Goal: Task Accomplishment & Management: Use online tool/utility

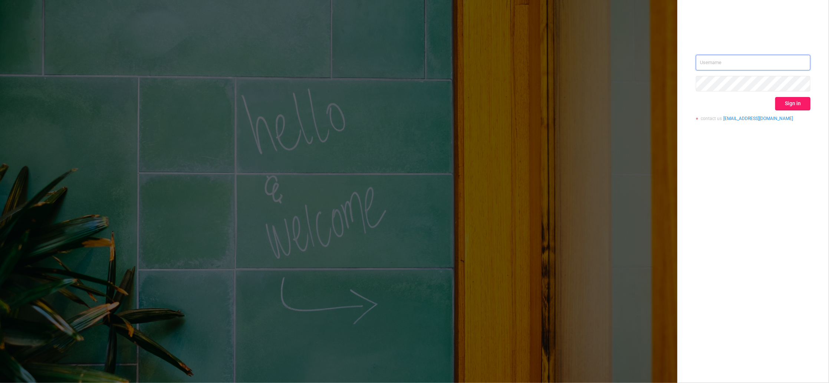
type input "igor@protected.media"
click at [793, 106] on button "Sign in" at bounding box center [792, 103] width 35 height 13
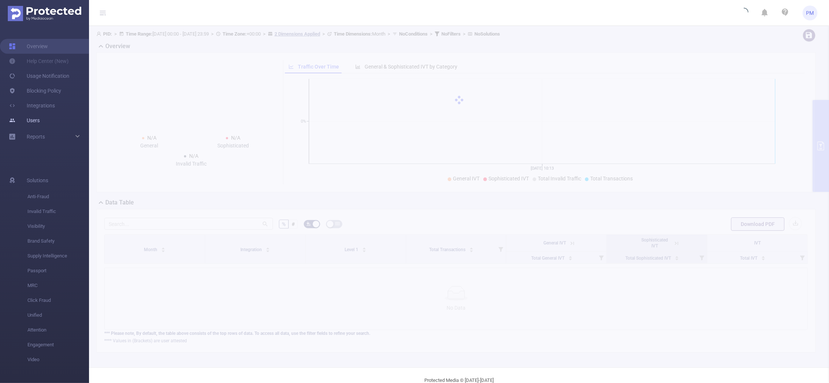
click at [38, 116] on link "Users" at bounding box center [24, 120] width 31 height 15
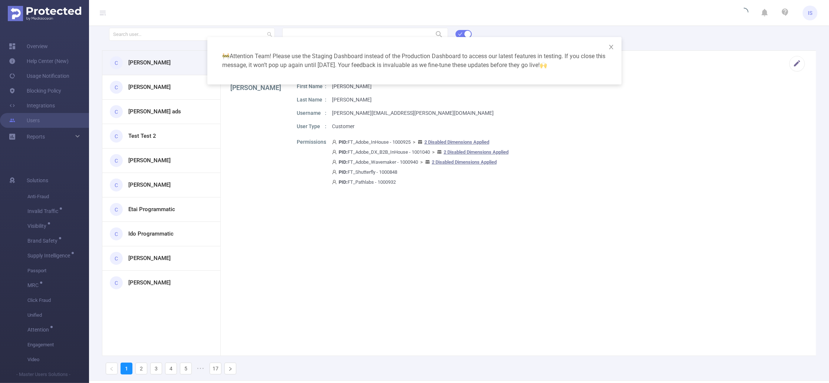
click at [147, 33] on div "🚧 Attention Team! Please use the Staging Dashboard instead of the Production Da…" at bounding box center [414, 191] width 829 height 383
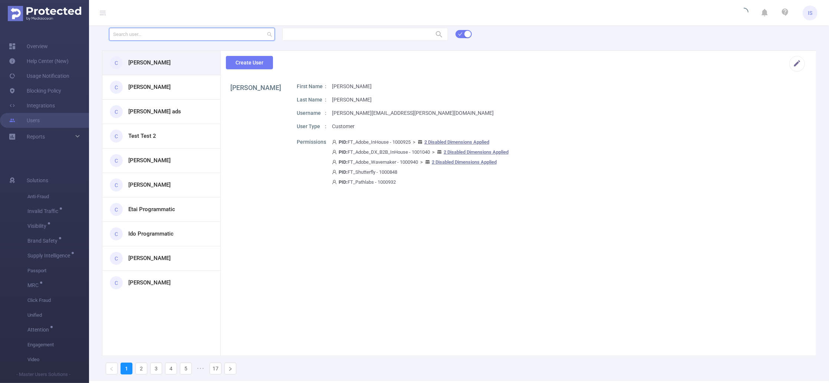
click at [154, 37] on input "text" at bounding box center [192, 34] width 166 height 13
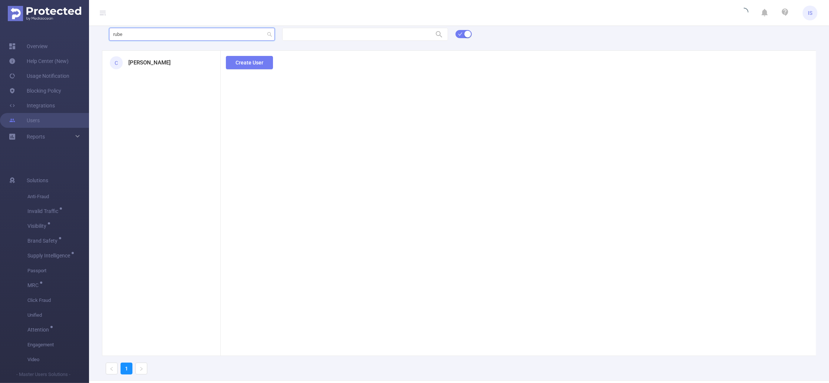
type input "rube"
click at [164, 66] on h3 "Ruben Lopezvazquez" at bounding box center [149, 63] width 42 height 9
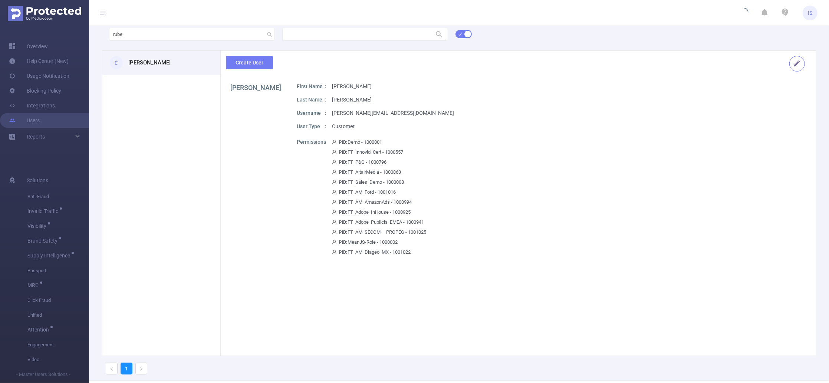
click at [790, 66] on button "button" at bounding box center [797, 64] width 16 height 16
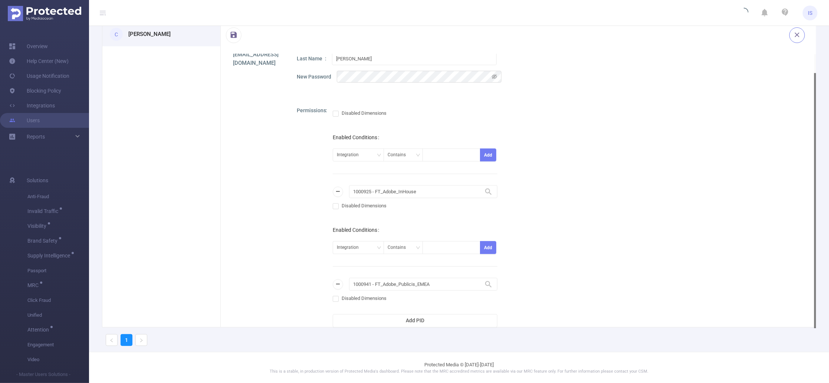
scroll to position [593, 0]
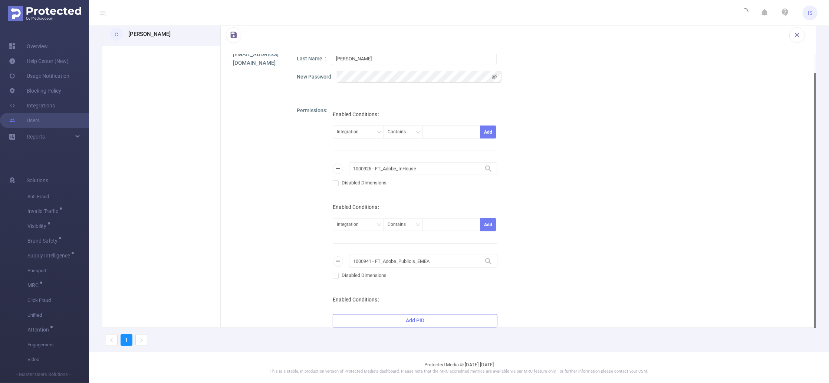
click at [455, 320] on button "Add PID" at bounding box center [415, 320] width 165 height 13
click at [417, 321] on button "Add PID" at bounding box center [415, 320] width 165 height 13
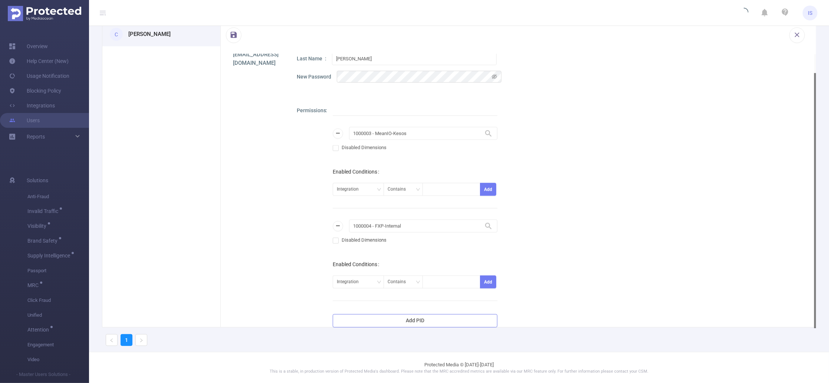
scroll to position [1094, 0]
click at [337, 225] on button "button" at bounding box center [338, 225] width 10 height 10
drag, startPoint x: 438, startPoint y: 227, endPoint x: 301, endPoint y: 223, distance: 137.3
click at [301, 223] on div "Permissions 1000941 - FT_Adobe_Publicis_EMEA 1000941 - FT_Adobe_Publicis_EMEA D…" at bounding box center [550, 217] width 506 height 221
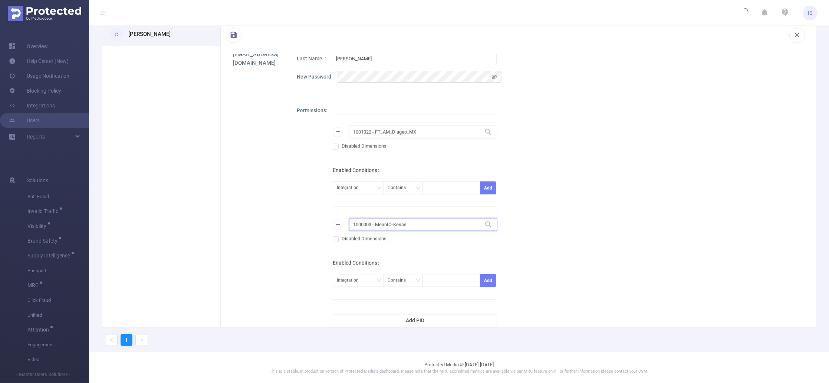
paste input "PID: 1001073, Customer: FT_AM_Ministerio_da_Saude_Debrito"
drag, startPoint x: 362, startPoint y: 224, endPoint x: 317, endPoint y: 223, distance: 45.3
click at [317, 223] on div "Permissions 1000941 - FT_Adobe_Publicis_EMEA 1000941 - FT_Adobe_Publicis_EMEA D…" at bounding box center [550, 217] width 506 height 221
drag, startPoint x: 372, startPoint y: 224, endPoint x: 521, endPoint y: 222, distance: 149.5
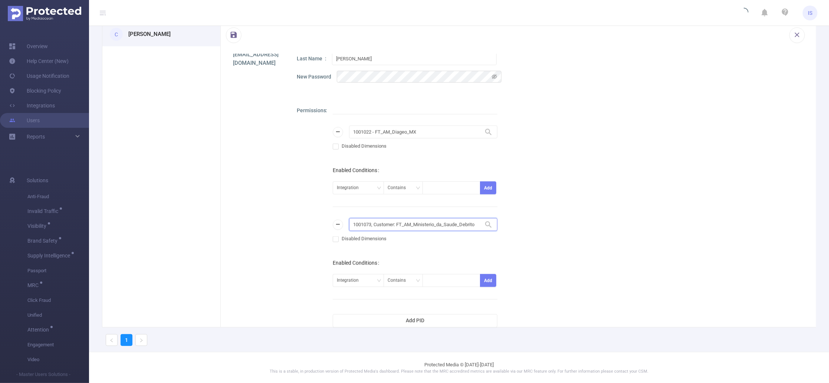
click at [521, 222] on div "Permissions 1000941 - FT_Adobe_Publicis_EMEA 1000941 - FT_Adobe_Publicis_EMEA D…" at bounding box center [550, 217] width 506 height 221
type input "1001073"
click at [425, 240] on li "1001073 - FT_AM_Ministerio_da_Saude_Debrito 0" at bounding box center [419, 240] width 142 height 12
click at [551, 248] on div "Permissions 1000941 - FT_Adobe_Publicis_EMEA 1000941 - FT_Adobe_Publicis_EMEA D…" at bounding box center [550, 217] width 506 height 221
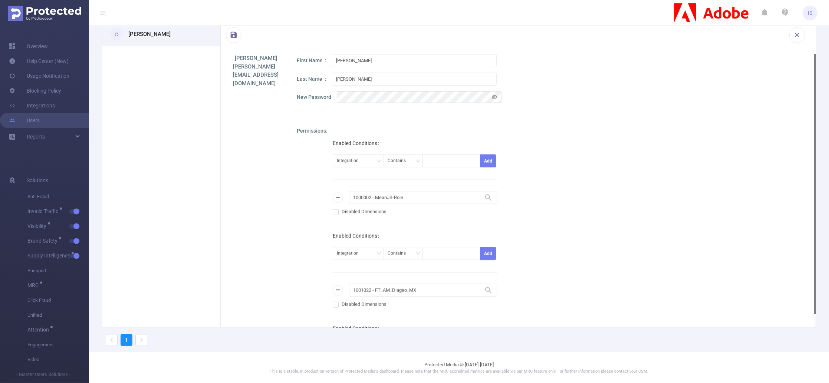
scroll to position [853, 0]
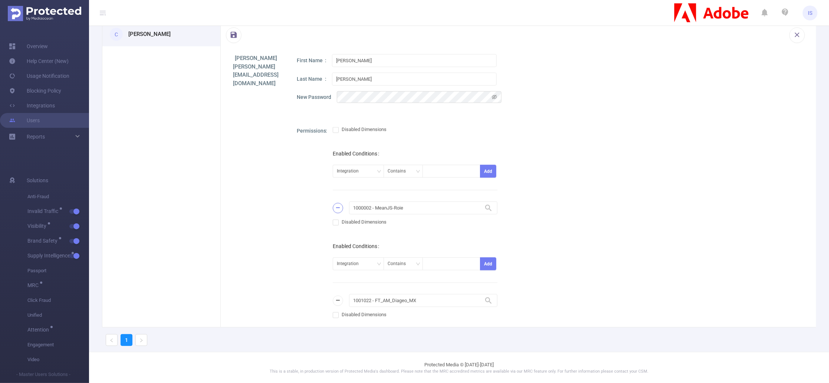
click at [336, 207] on button "button" at bounding box center [338, 208] width 10 height 10
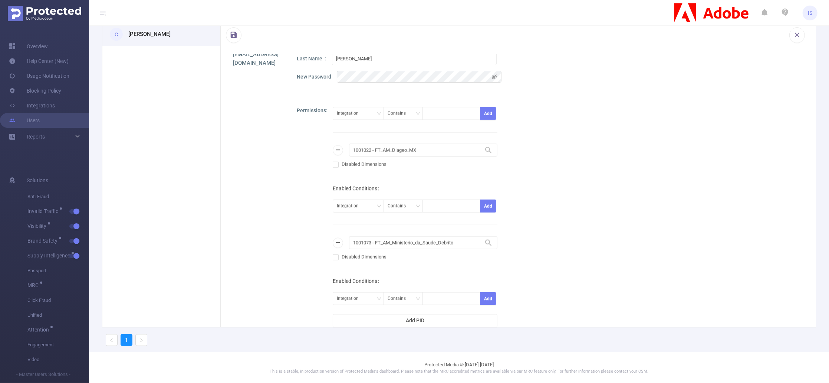
scroll to position [908, 0]
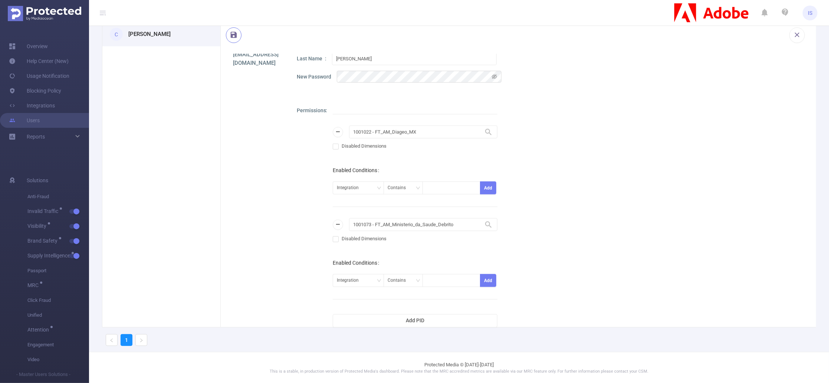
click at [234, 38] on button "button" at bounding box center [234, 35] width 16 height 16
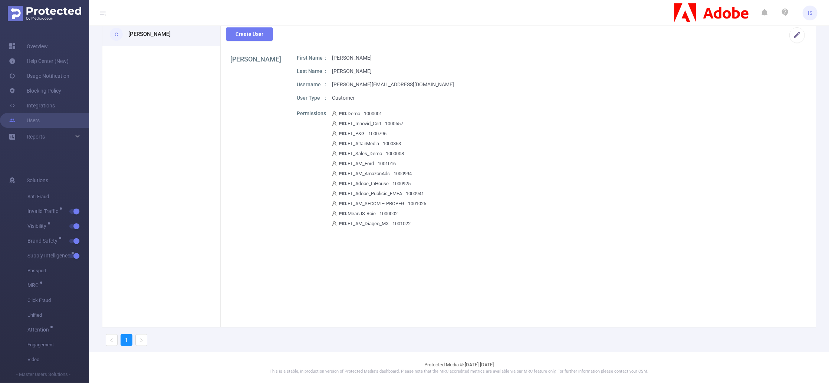
click at [154, 36] on h3 "Ruben Lopezvazquez" at bounding box center [149, 34] width 42 height 9
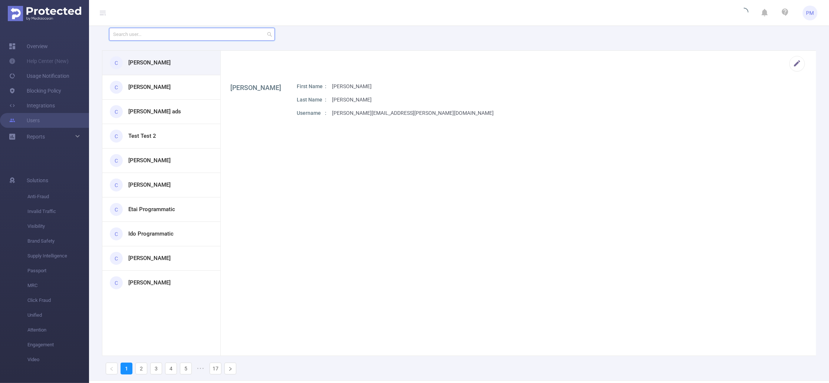
click at [167, 34] on input "text" at bounding box center [192, 34] width 166 height 13
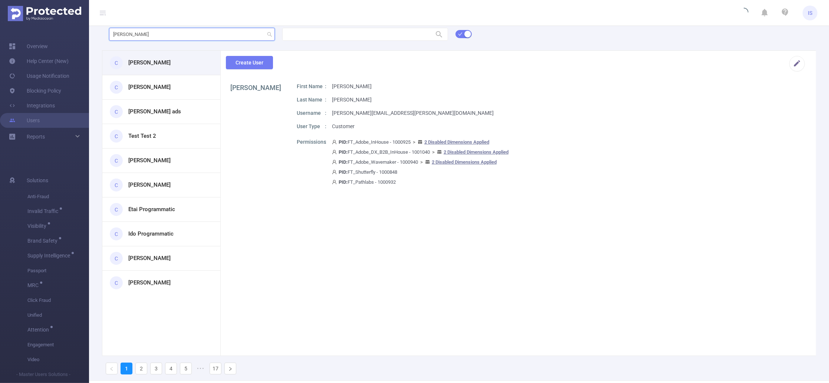
type input "ruben"
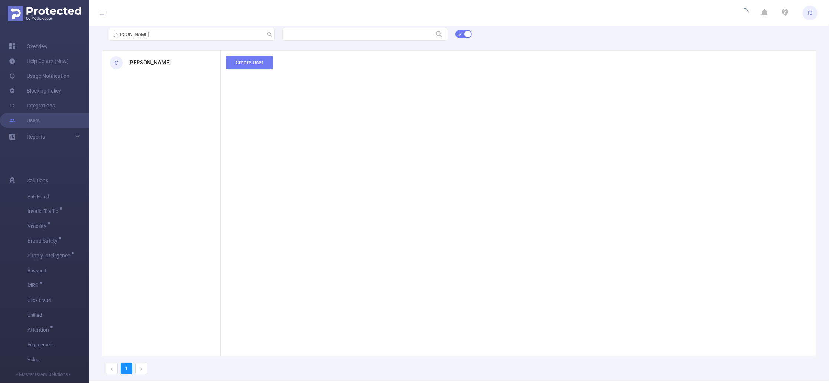
click at [171, 63] on h3 "Ruben Lopezvazquez" at bounding box center [149, 63] width 42 height 9
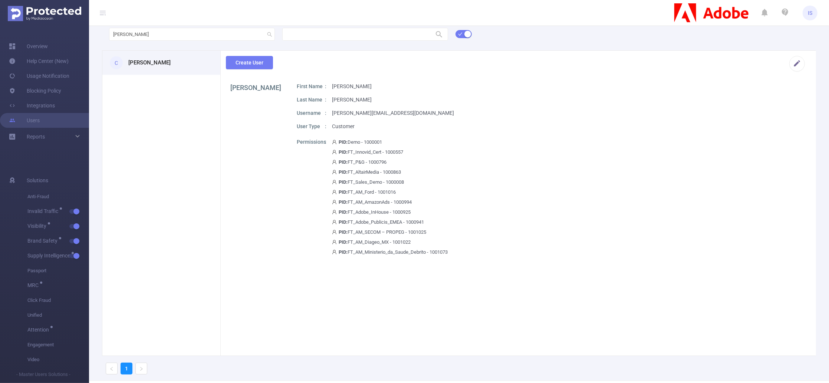
click at [49, 14] on img at bounding box center [44, 13] width 73 height 15
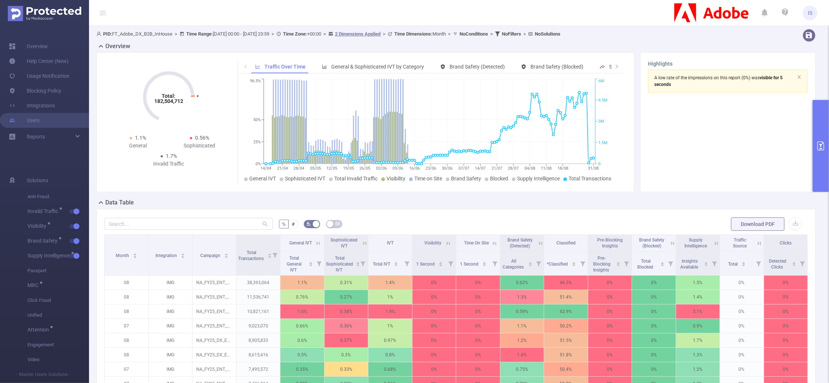
click at [823, 114] on button "primary" at bounding box center [821, 146] width 16 height 92
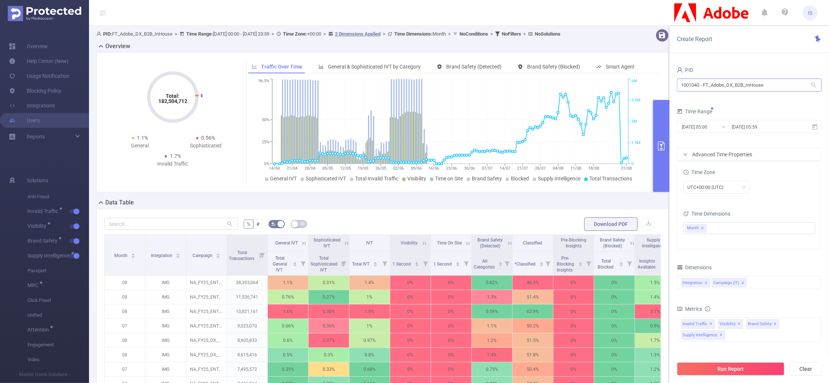
drag, startPoint x: 778, startPoint y: 92, endPoint x: 740, endPoint y: 85, distance: 38.9
click at [740, 85] on div "1001040 - FT_Adobe_DX_B2B_InHouse 1001040 - FT_Adobe_DX_B2B_InHouse" at bounding box center [749, 85] width 145 height 17
drag, startPoint x: 773, startPoint y: 82, endPoint x: 603, endPoint y: 70, distance: 170.2
click at [603, 70] on section "PID: FT_Adobe_DX_B2B_InHouse > Time Range: 2025-03-01 00:00 - 2025-08-31 23:59 …" at bounding box center [459, 267] width 740 height 482
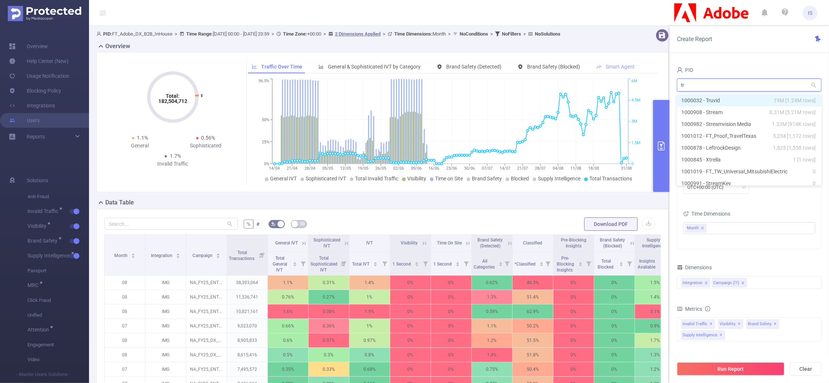
type input "tru"
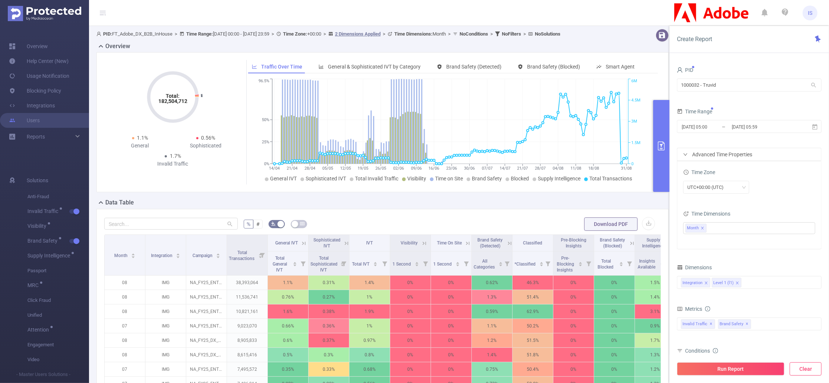
click at [807, 363] on button "Clear" at bounding box center [806, 369] width 32 height 13
type input "2025-09-04 06:00"
type input "2025-09-04 06:59"
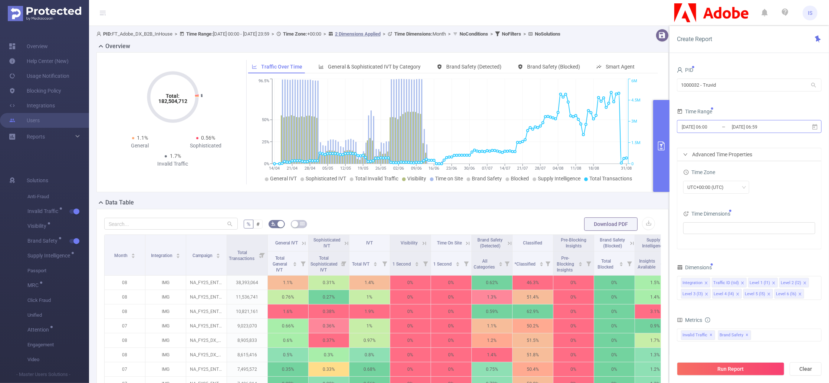
click at [727, 128] on input "2025-09-04 06:00" at bounding box center [711, 127] width 60 height 10
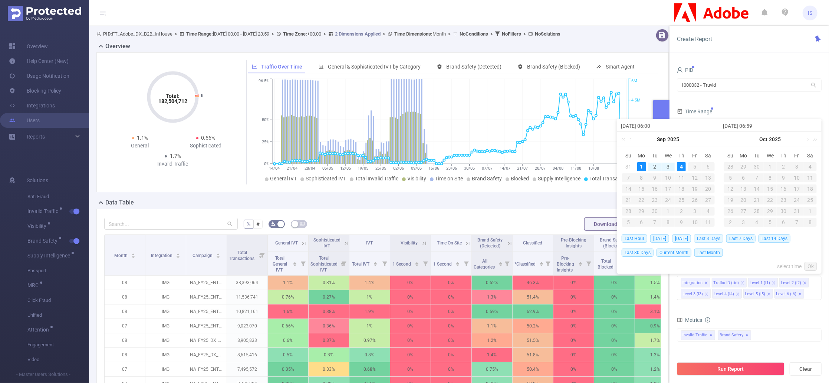
click at [713, 239] on span "Last 3 Days" at bounding box center [708, 239] width 29 height 8
type input "2025-09-01 00:00"
type input "2025-09-04 23:59"
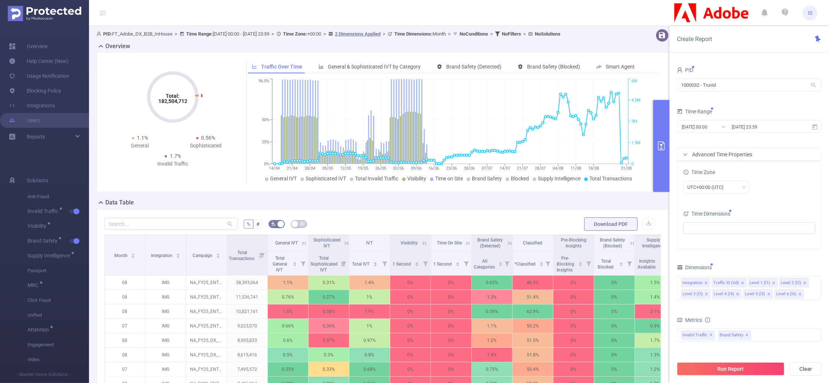
click at [714, 156] on div "Advanced Time Properties" at bounding box center [749, 154] width 144 height 13
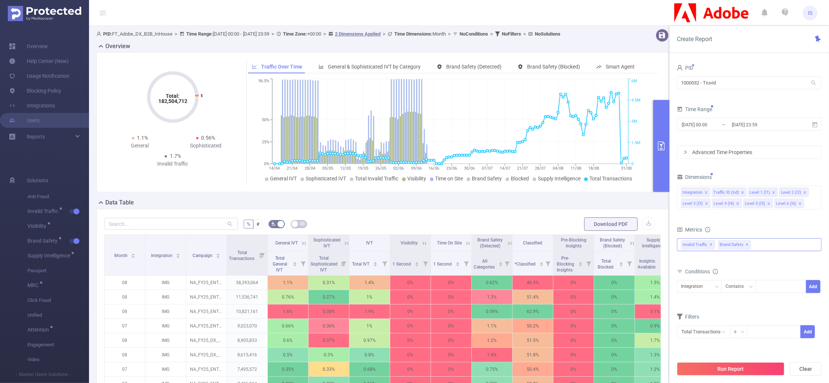
click at [760, 245] on div "Invalid Traffic ✕ Brand Safety ✕" at bounding box center [749, 244] width 145 height 13
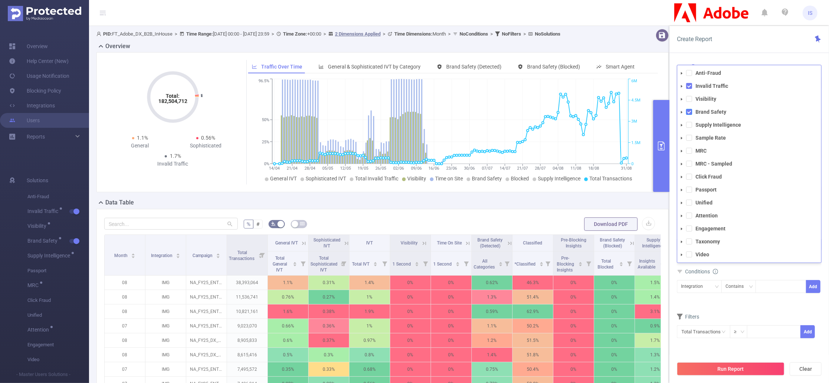
click at [688, 111] on span at bounding box center [689, 112] width 6 height 6
click at [687, 99] on span at bounding box center [689, 99] width 6 height 6
click at [689, 126] on span at bounding box center [689, 125] width 6 height 6
click at [738, 60] on div "PID 1000032 - Truvid 1000032 - Truvid Time Range 2025-09-01 00:00 _ 2025-09-04 …" at bounding box center [748, 226] width 159 height 339
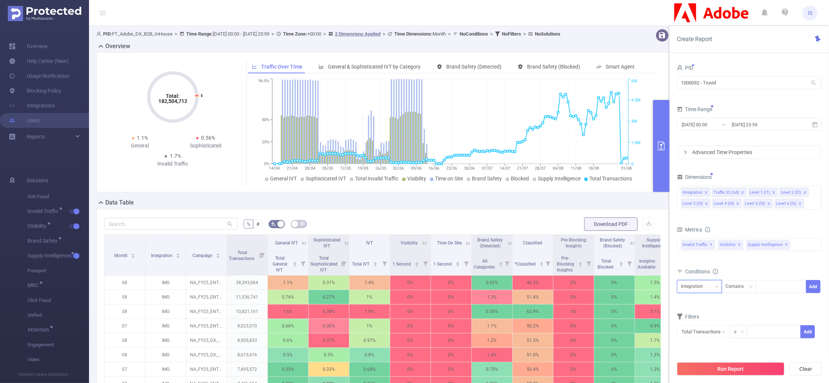
click at [695, 283] on div "Integration" at bounding box center [694, 287] width 27 height 12
click at [807, 205] on input at bounding box center [807, 204] width 4 height 10
click at [766, 174] on div "Dimensions" at bounding box center [749, 178] width 145 height 12
click at [695, 290] on div "Integration" at bounding box center [694, 287] width 27 height 12
click at [702, 230] on li "Level 2 (l2)" at bounding box center [699, 230] width 45 height 12
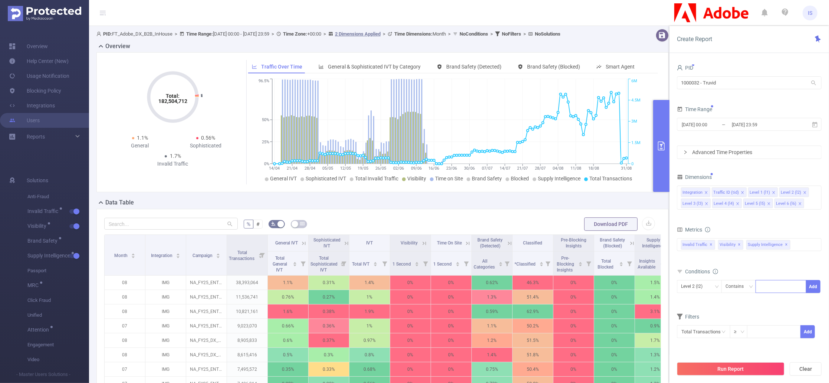
click at [758, 289] on div at bounding box center [780, 286] width 51 height 13
type input "mignews"
click at [772, 302] on li "mignews" at bounding box center [780, 303] width 50 height 12
click at [813, 290] on button "Add" at bounding box center [813, 286] width 14 height 13
click at [745, 373] on button "Run Report" at bounding box center [731, 369] width 108 height 13
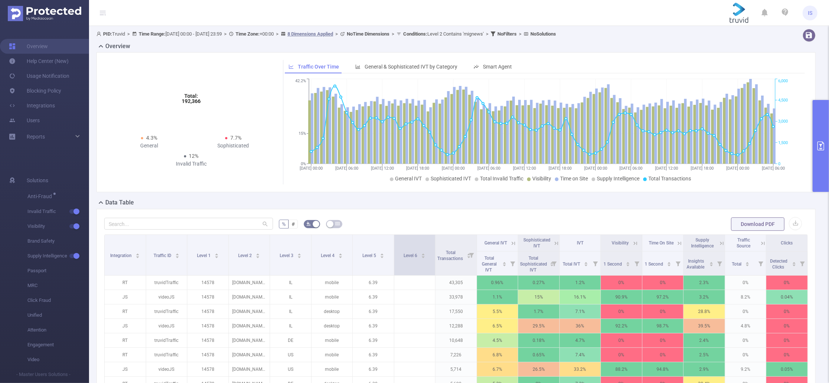
scroll to position [99, 0]
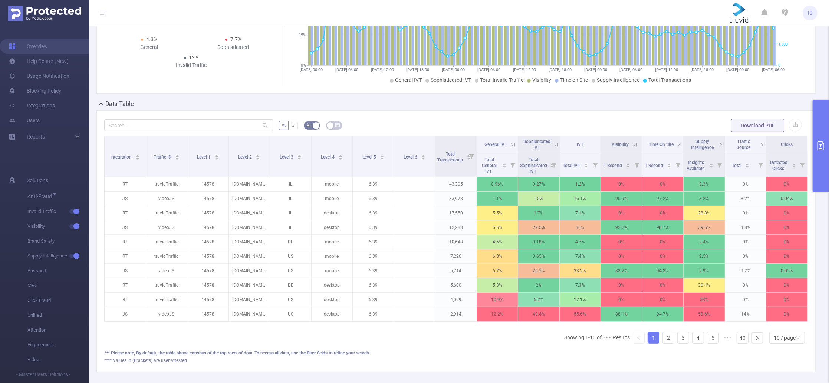
click at [553, 142] on icon at bounding box center [556, 145] width 7 height 7
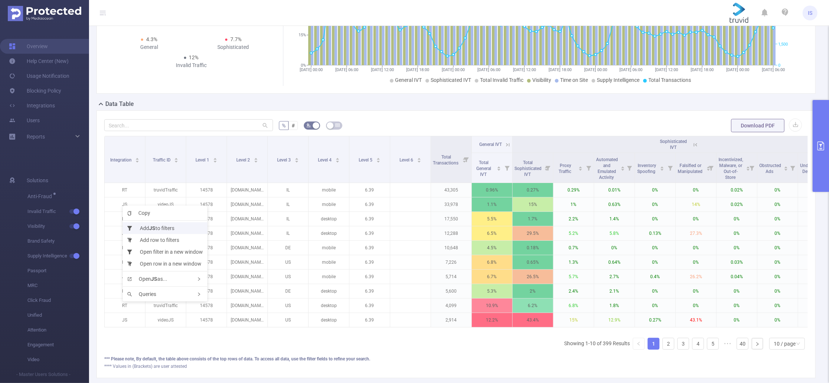
click at [138, 225] on li "Add JS to filters" at bounding box center [165, 229] width 85 height 12
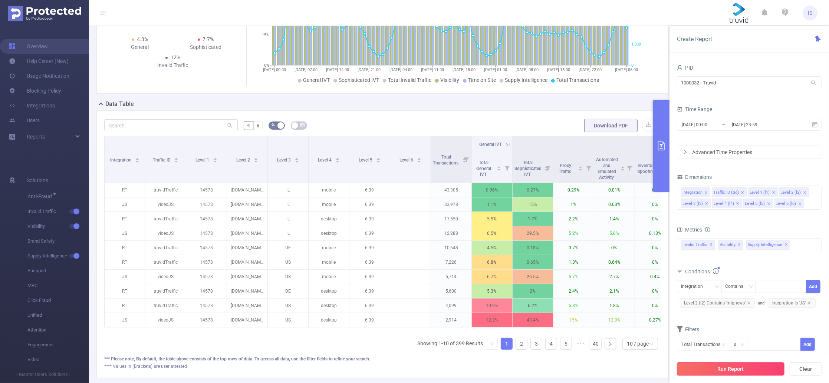
click at [731, 369] on button "Run Report" at bounding box center [731, 369] width 108 height 13
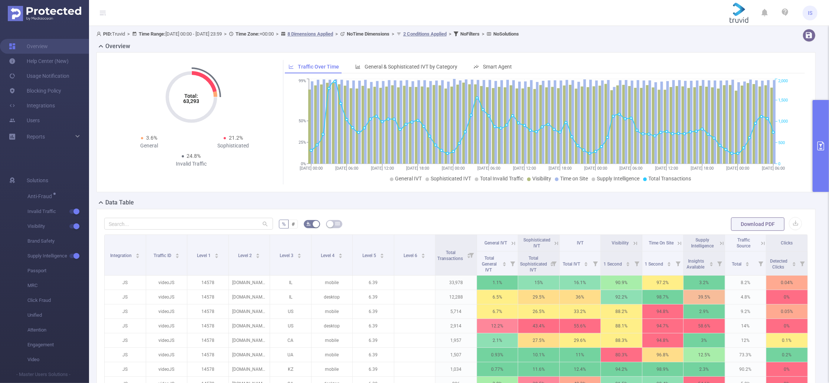
scroll to position [49, 0]
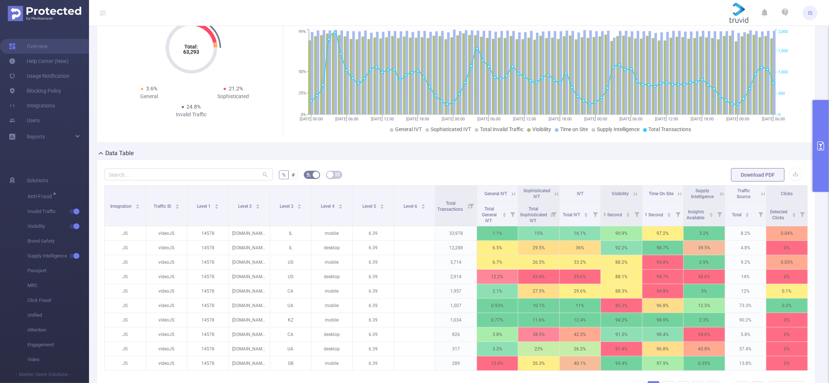
click at [511, 193] on icon at bounding box center [512, 193] width 3 height 3
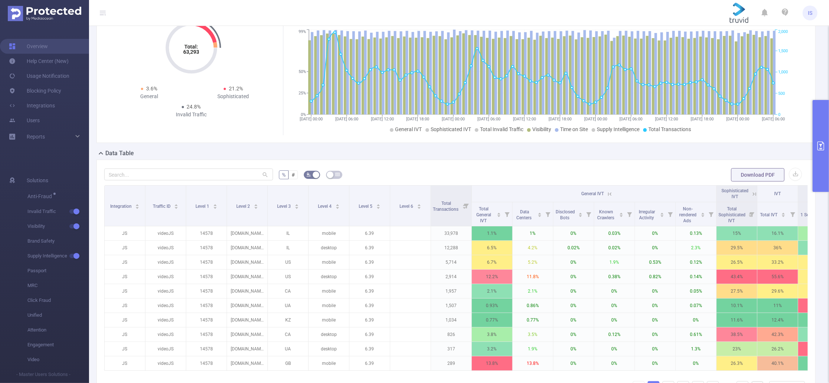
click at [614, 194] on th "General IVT" at bounding box center [594, 194] width 245 height 17
click at [610, 195] on icon at bounding box center [609, 194] width 7 height 7
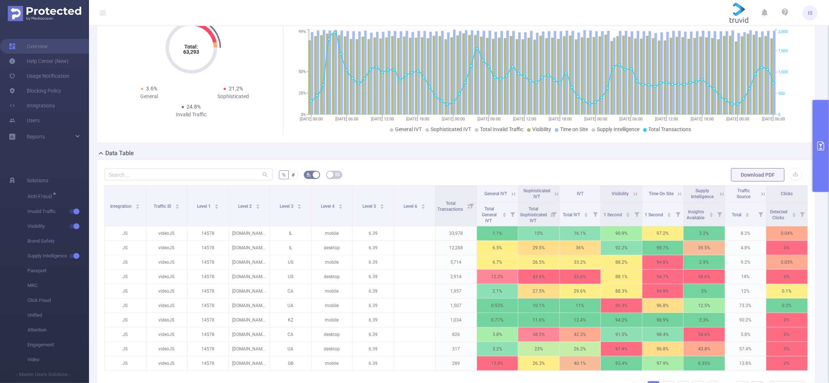
click at [553, 195] on icon at bounding box center [556, 194] width 7 height 7
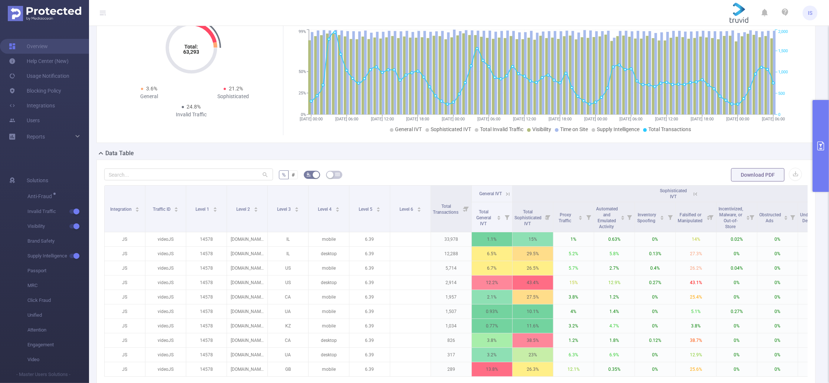
click at [694, 195] on icon at bounding box center [694, 193] width 3 height 3
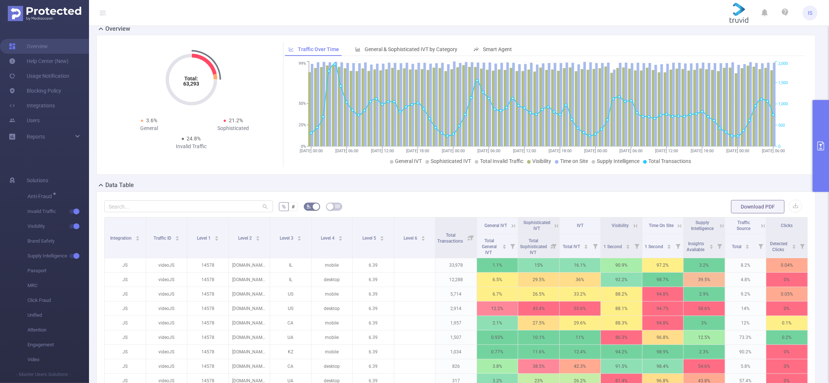
scroll to position [0, 0]
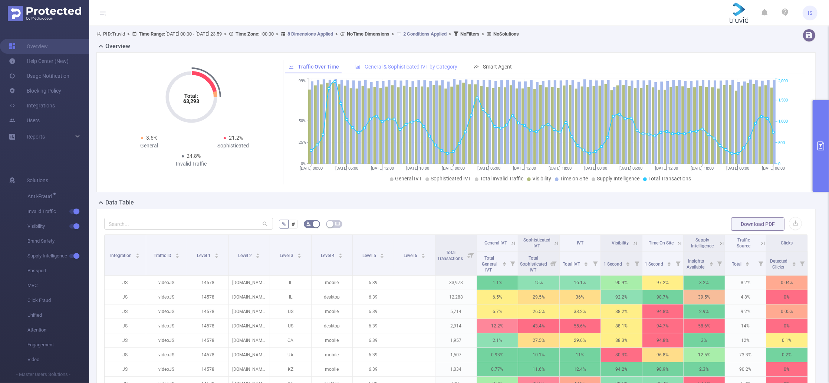
click at [426, 68] on span "General & Sophisticated IVT by Category" at bounding box center [411, 67] width 93 height 6
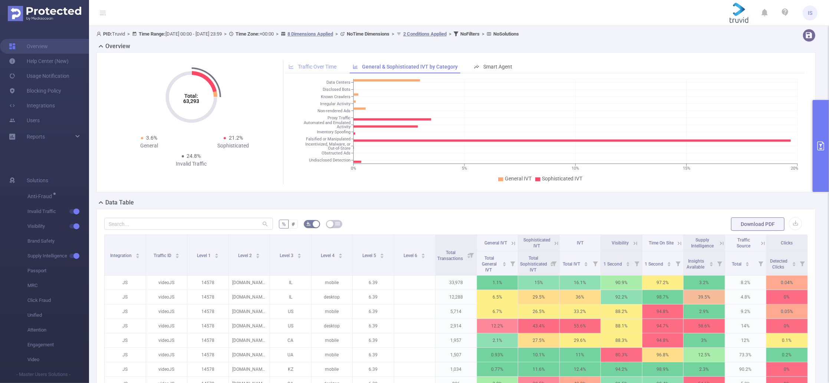
click at [320, 69] on span "Traffic Over Time" at bounding box center [317, 67] width 39 height 6
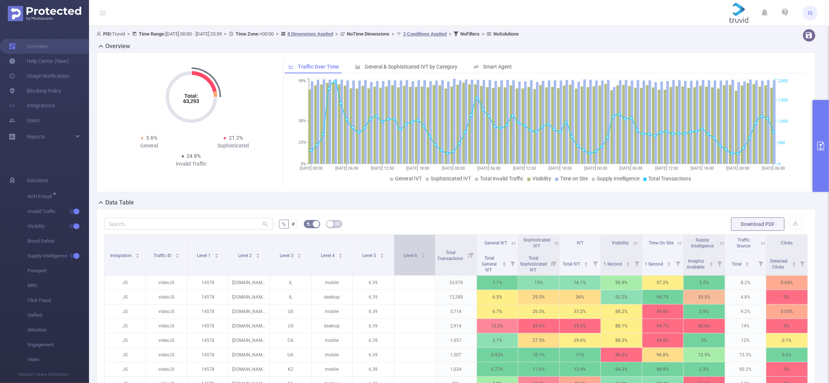
scroll to position [99, 0]
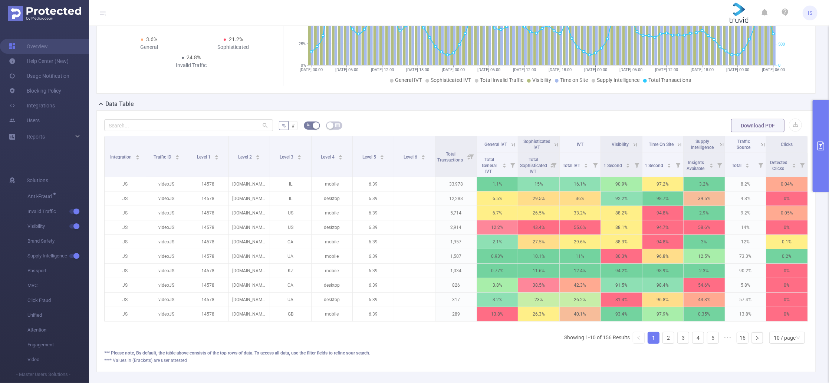
click at [512, 142] on icon at bounding box center [513, 145] width 7 height 7
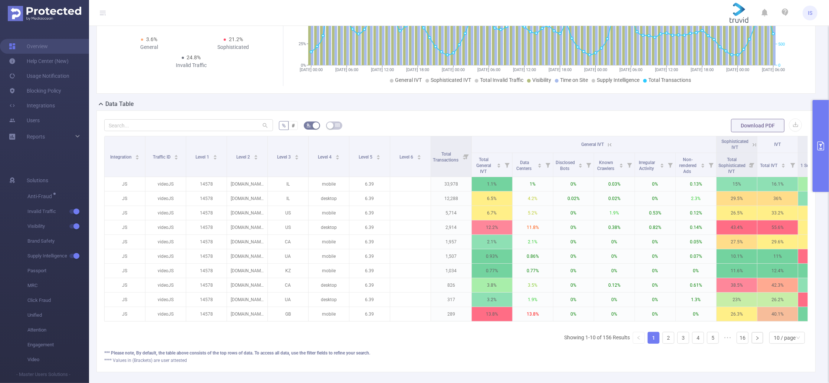
click at [755, 145] on icon at bounding box center [753, 144] width 3 height 3
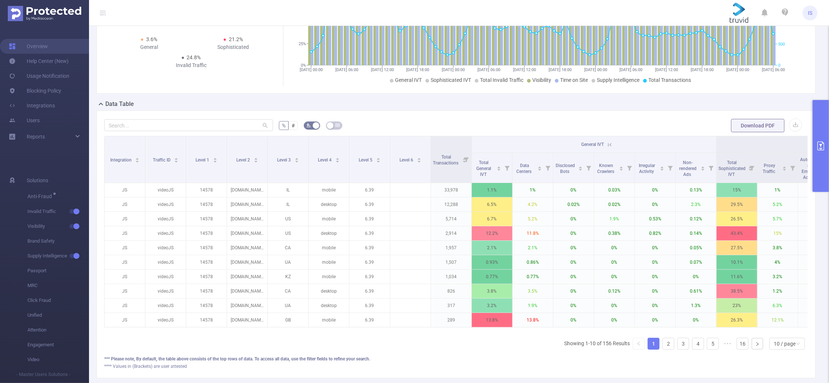
click at [609, 145] on icon at bounding box center [609, 145] width 7 height 7
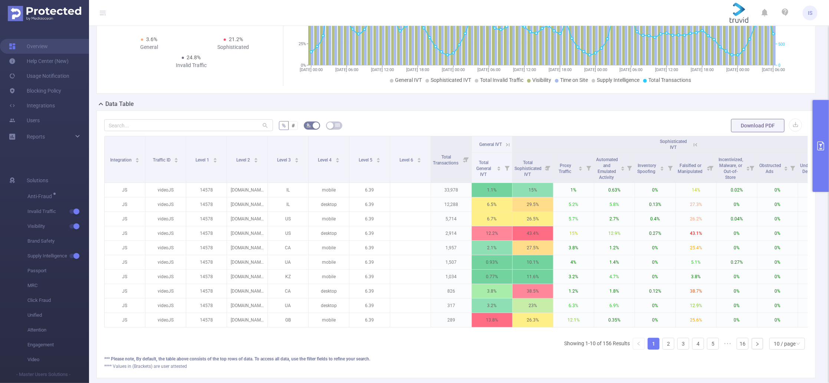
click at [696, 146] on icon at bounding box center [694, 144] width 3 height 3
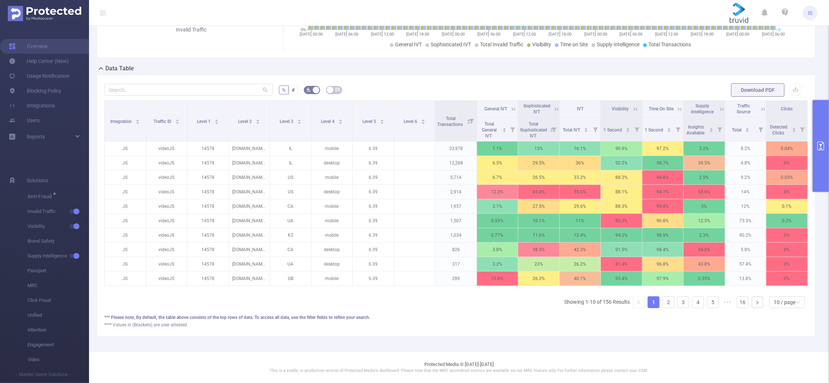
scroll to position [0, 1]
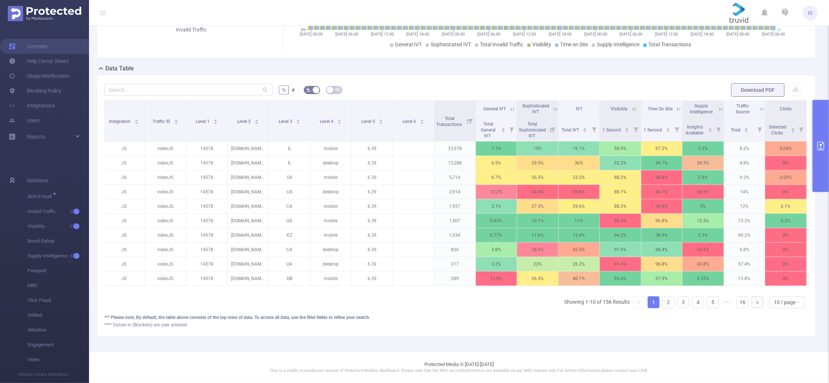
click at [717, 106] on icon at bounding box center [720, 109] width 7 height 7
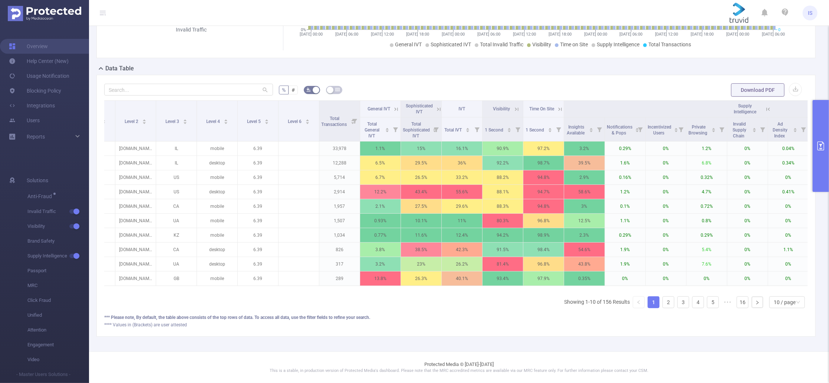
scroll to position [0, 0]
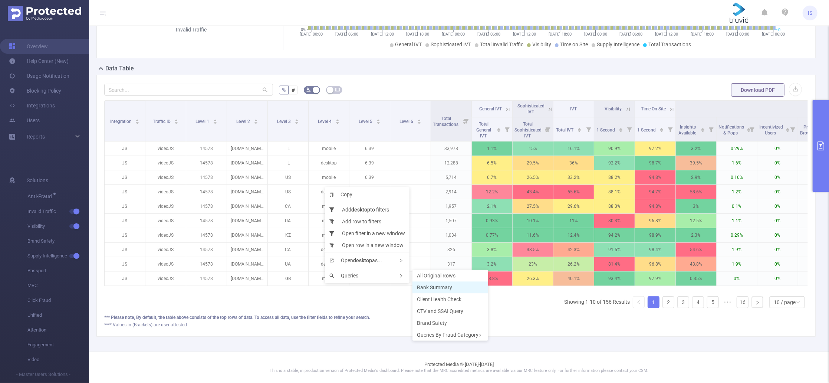
click at [429, 287] on span "Rank Summary" at bounding box center [434, 288] width 35 height 6
